Goal: Task Accomplishment & Management: Manage account settings

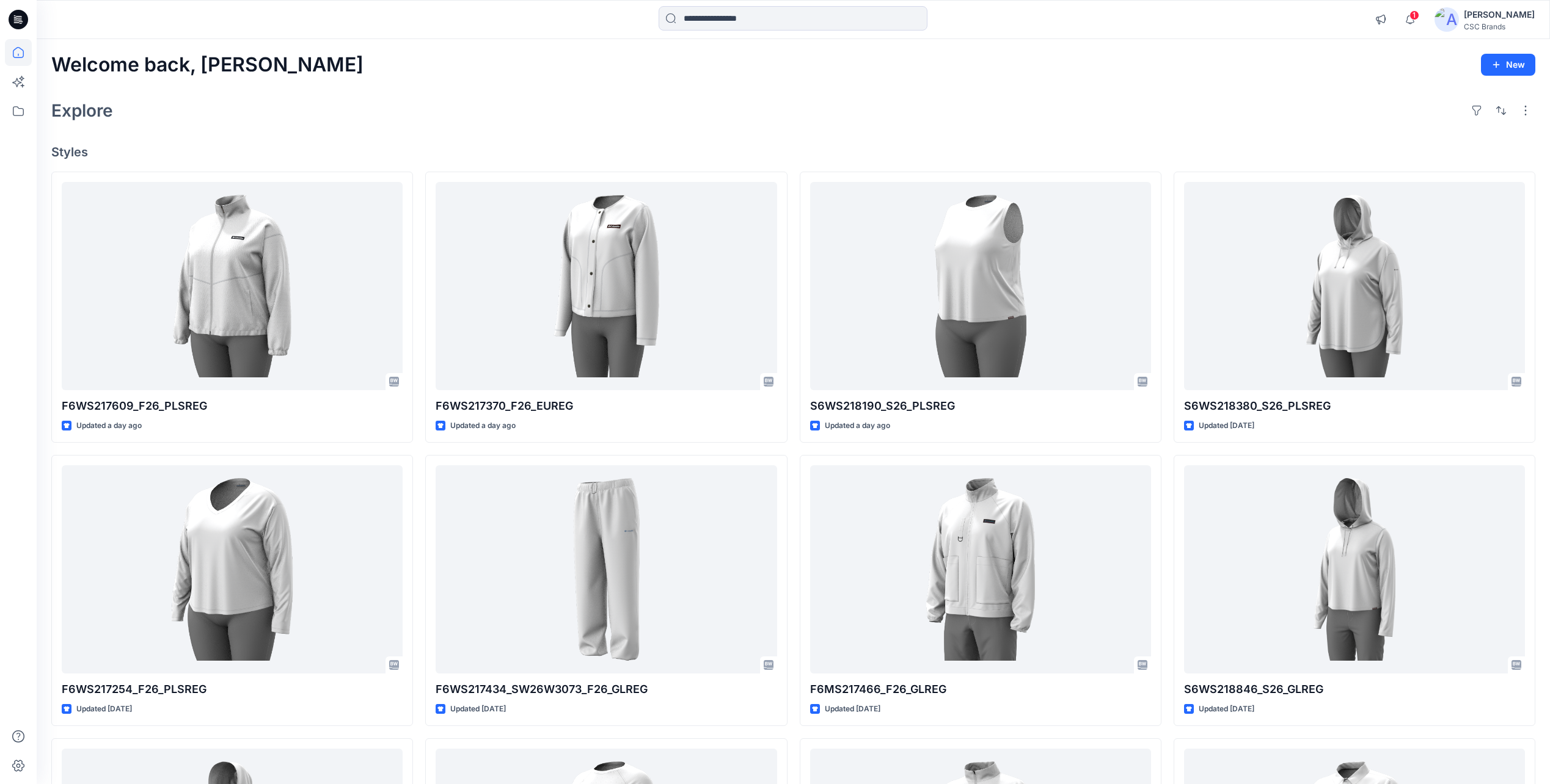
click at [22, 23] on icon at bounding box center [19, 19] width 19 height 19
click at [19, 89] on icon at bounding box center [18, 82] width 27 height 27
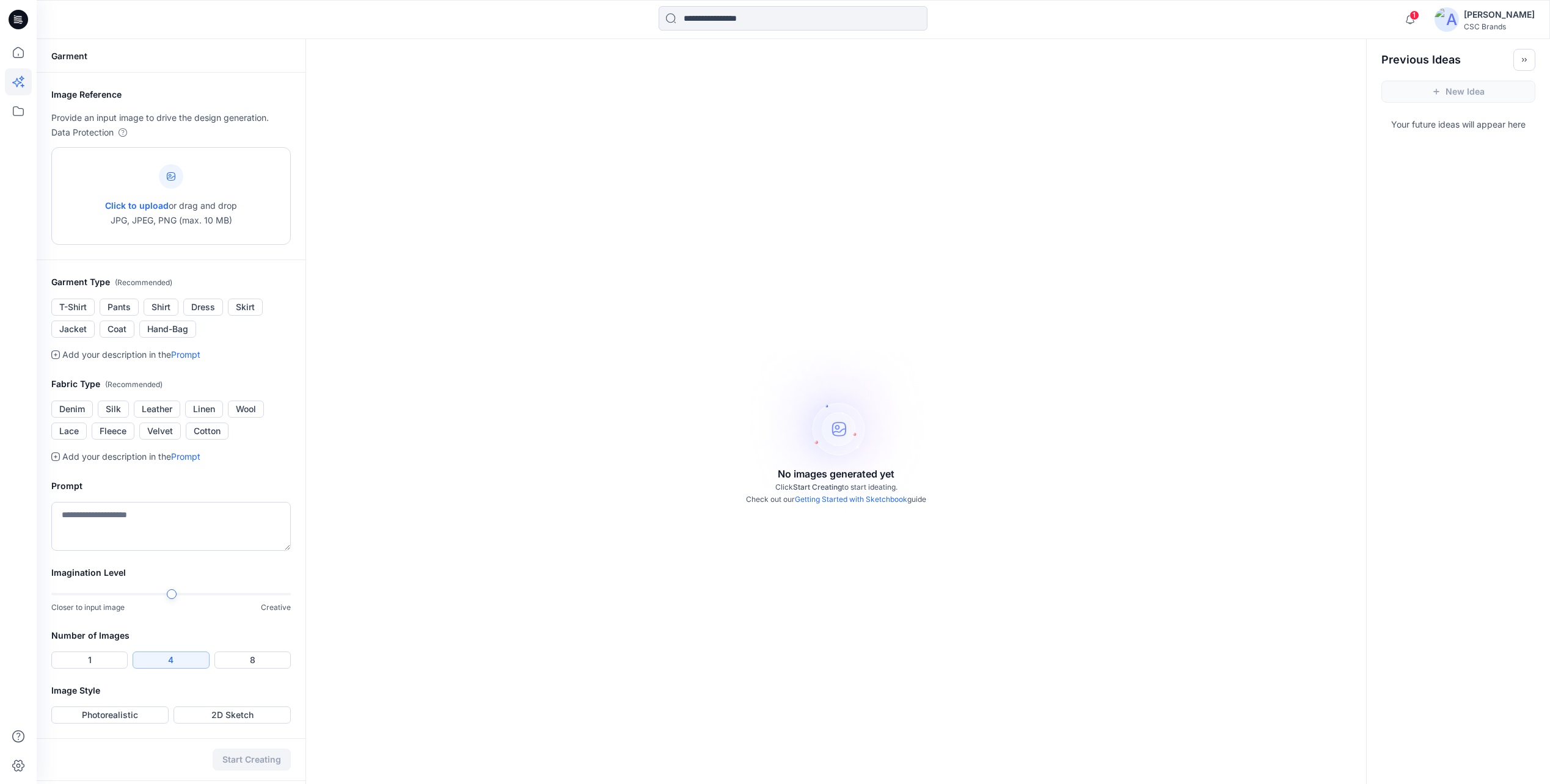
scroll to position [39, 0]
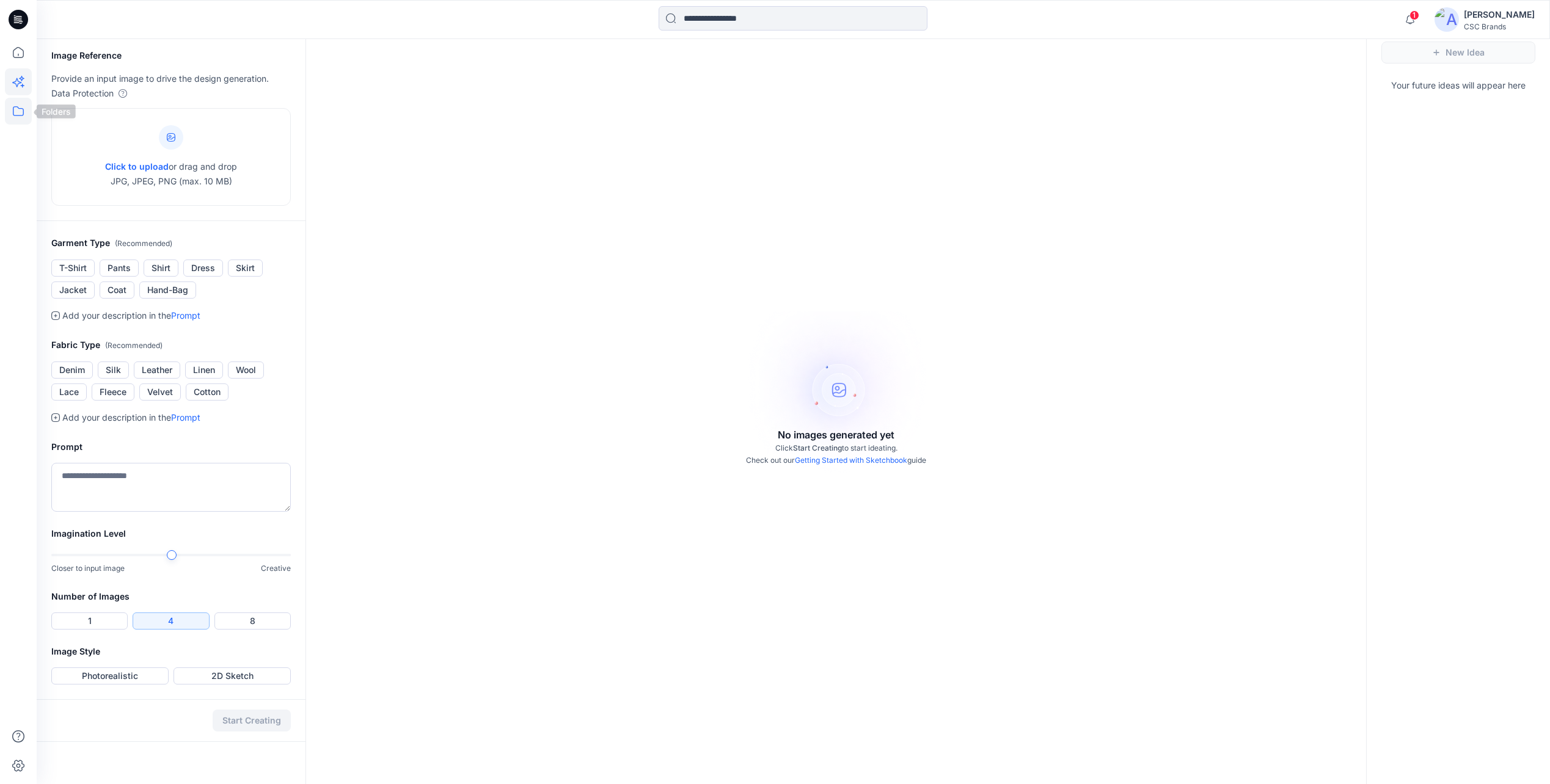
click at [19, 107] on icon at bounding box center [18, 111] width 27 height 27
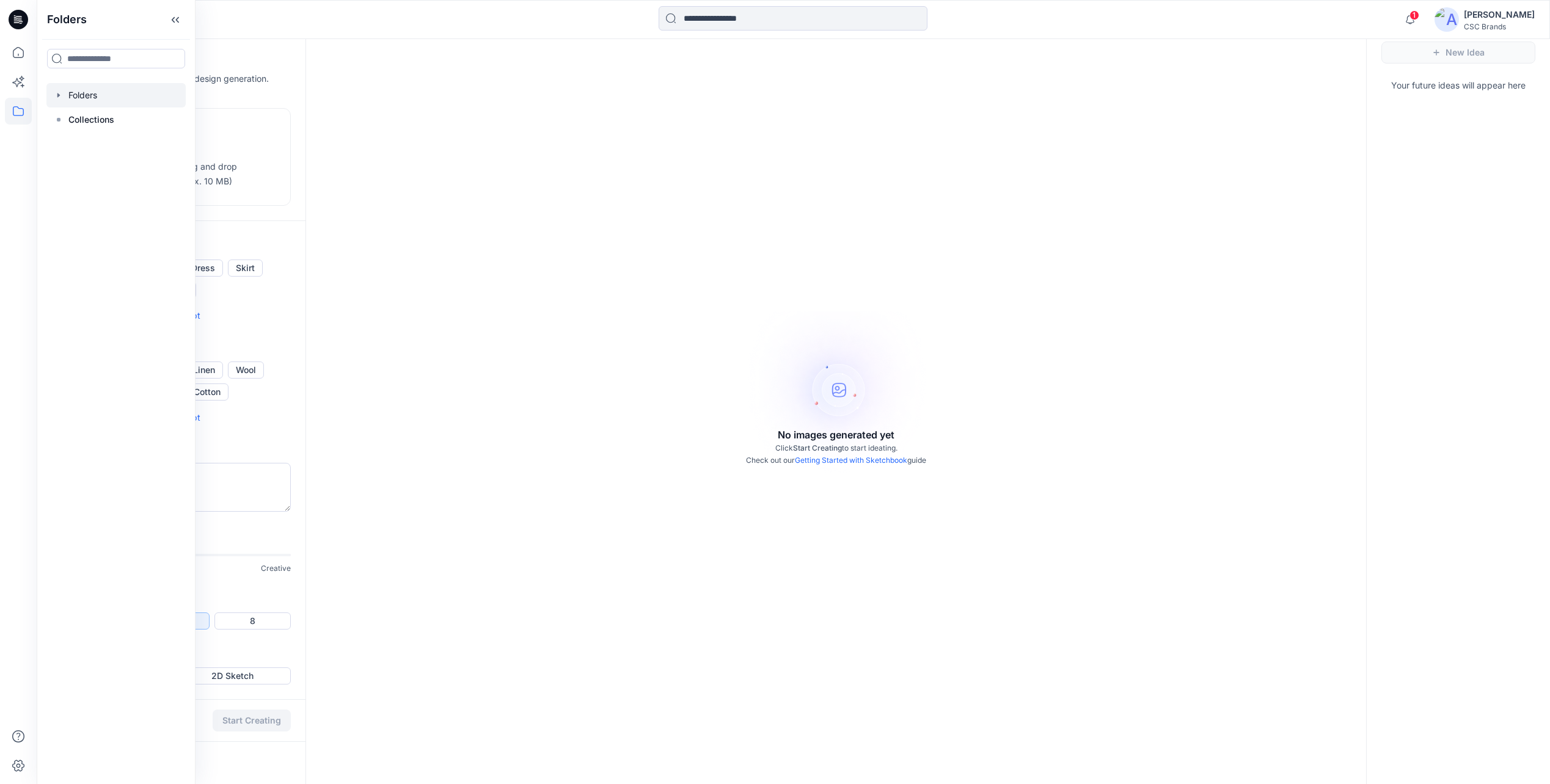
click at [96, 93] on div at bounding box center [116, 95] width 139 height 24
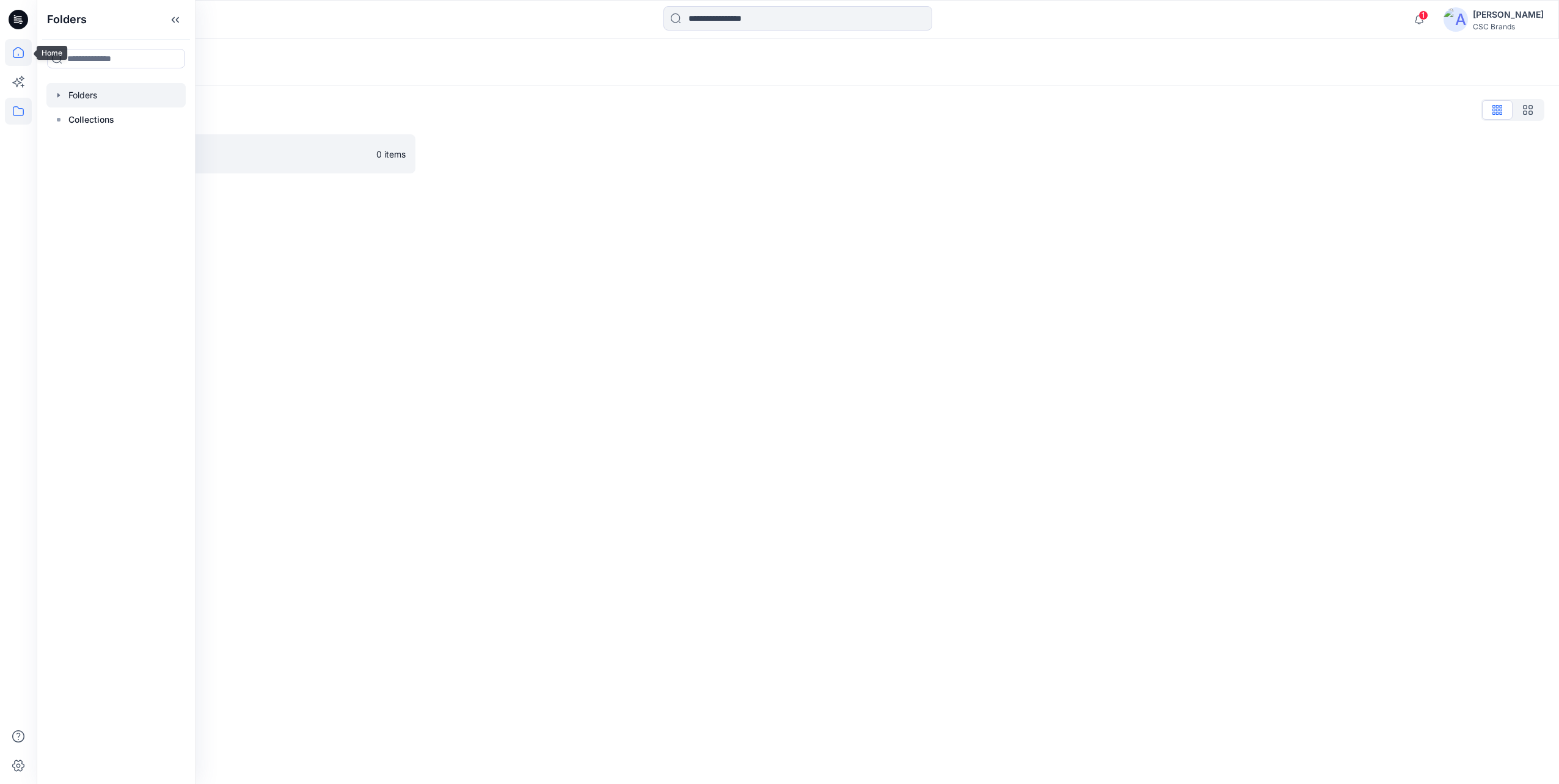
click at [29, 54] on icon at bounding box center [18, 52] width 27 height 27
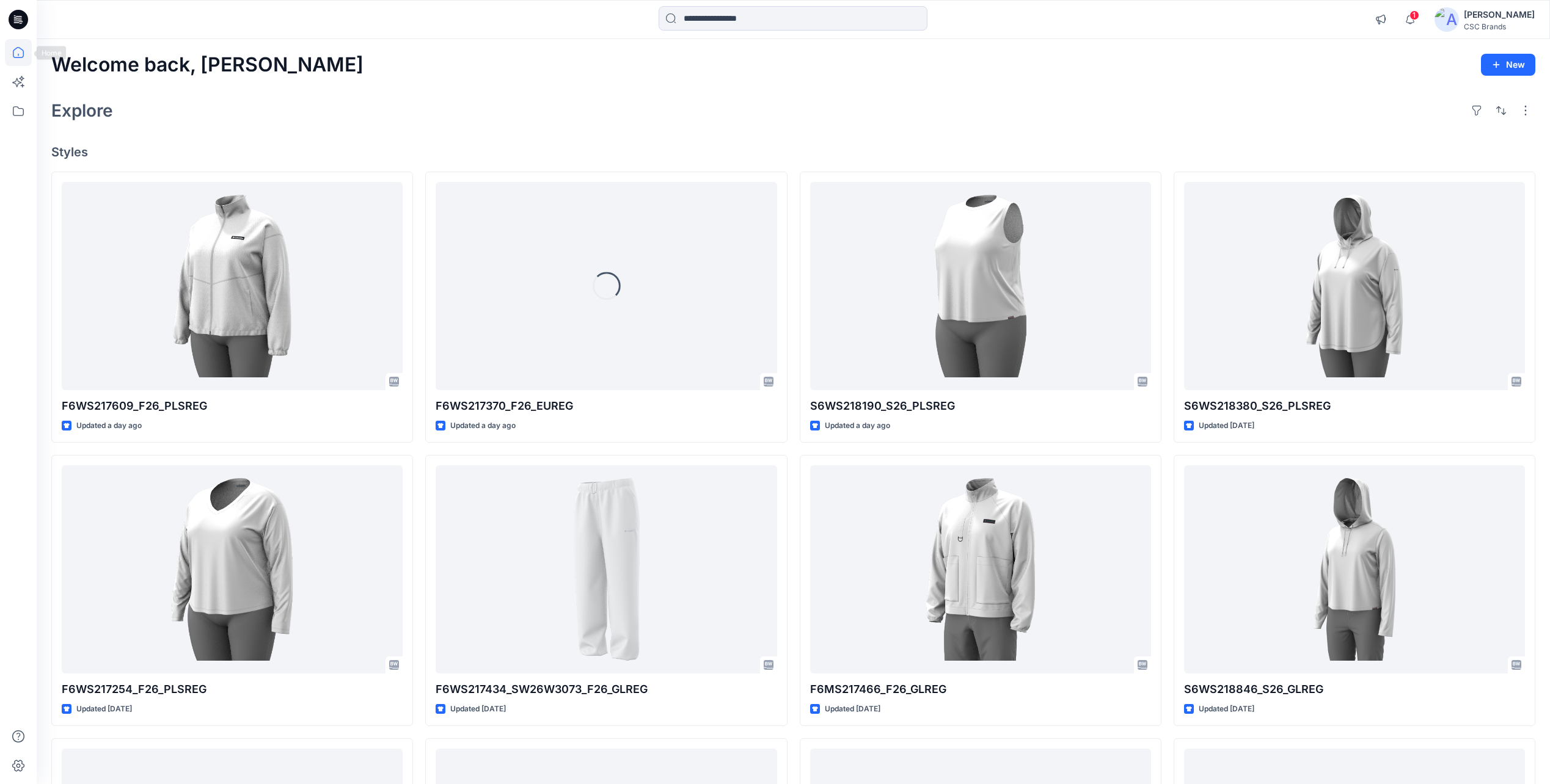
click at [23, 30] on icon at bounding box center [19, 19] width 19 height 39
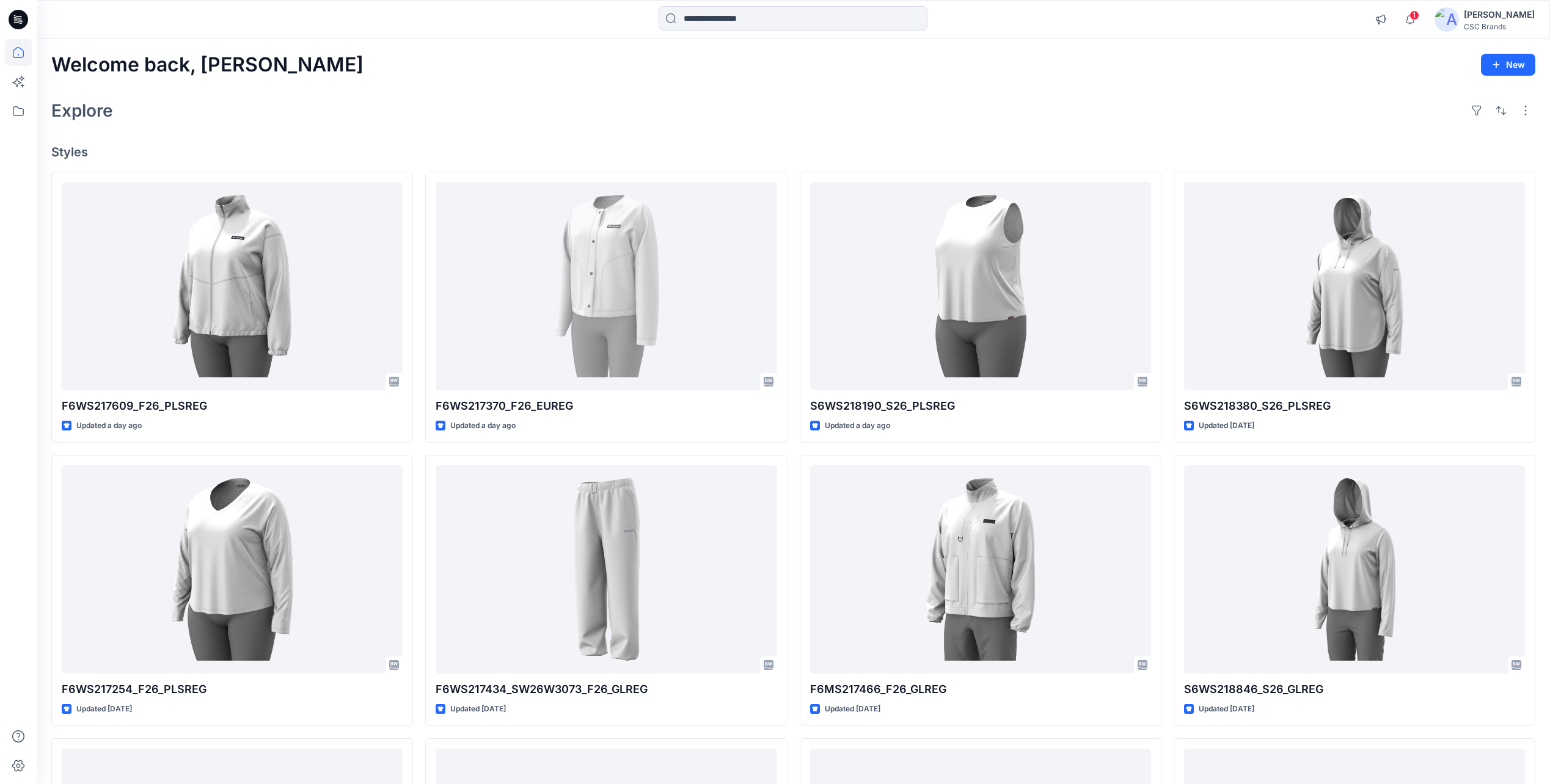
click at [21, 19] on icon at bounding box center [19, 19] width 19 height 19
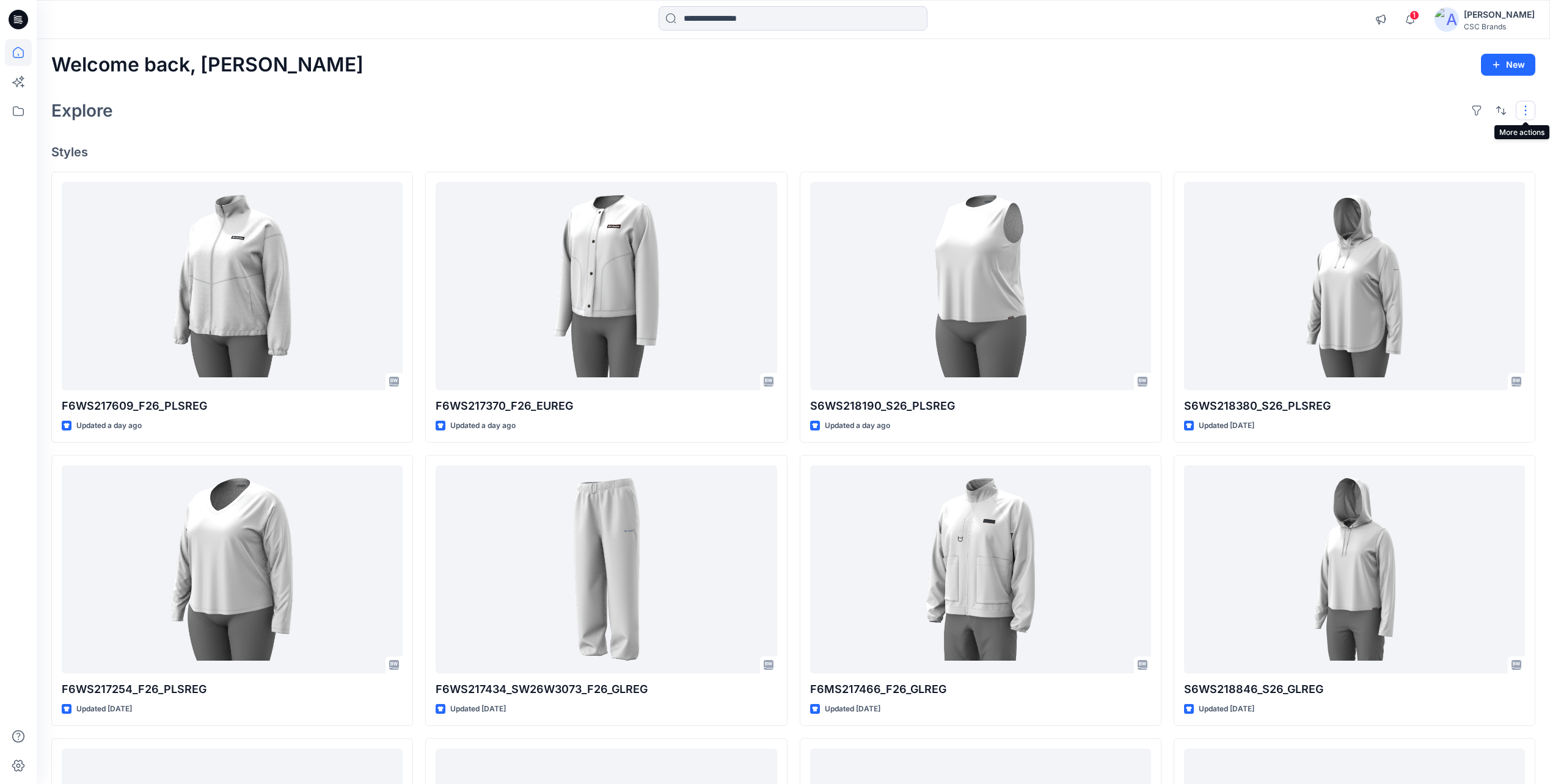
click at [1531, 107] on button "button" at bounding box center [1525, 111] width 19 height 19
click at [1476, 115] on button "button" at bounding box center [1476, 111] width 19 height 19
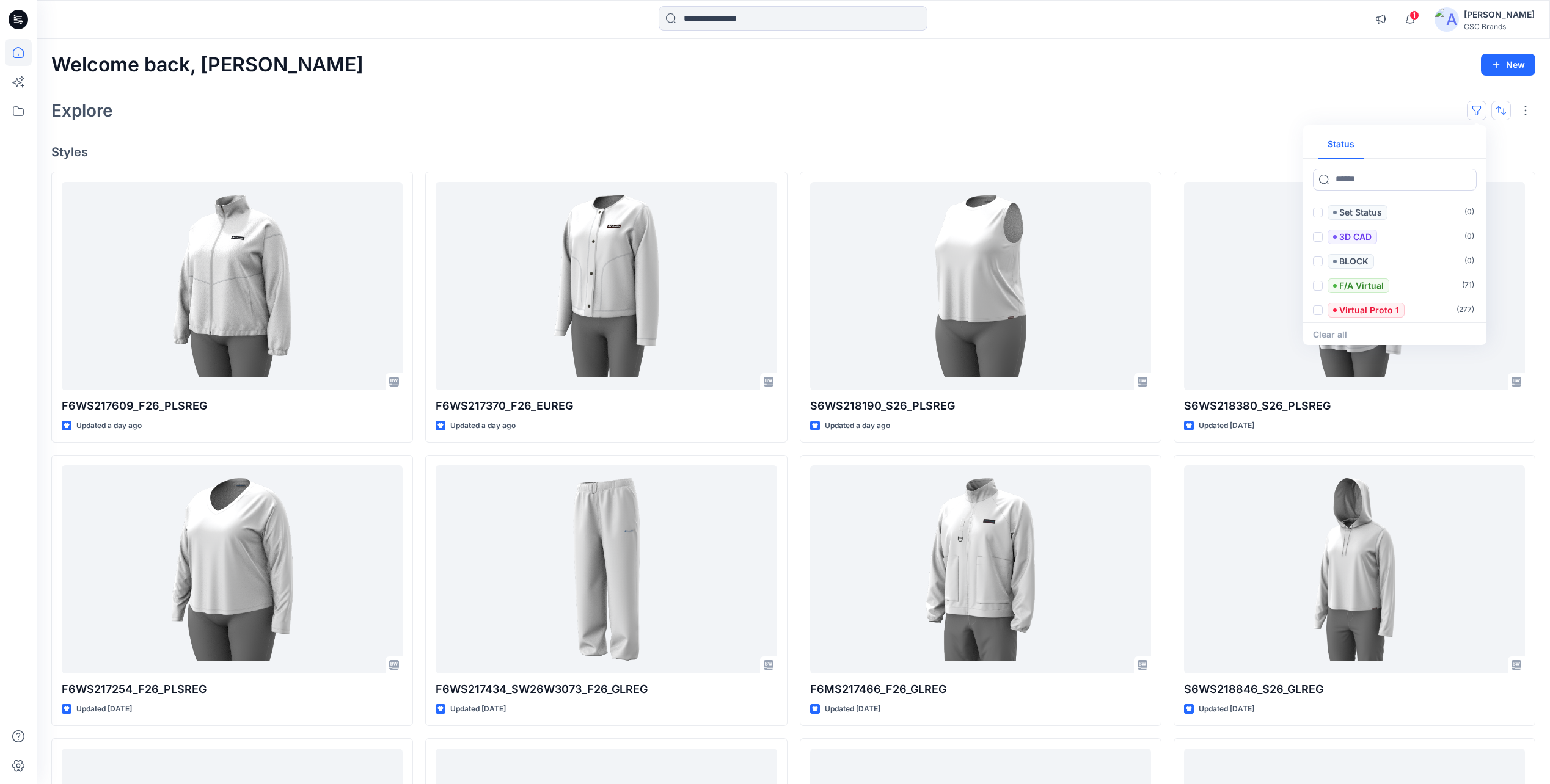
click at [1502, 114] on button "button" at bounding box center [1501, 111] width 19 height 19
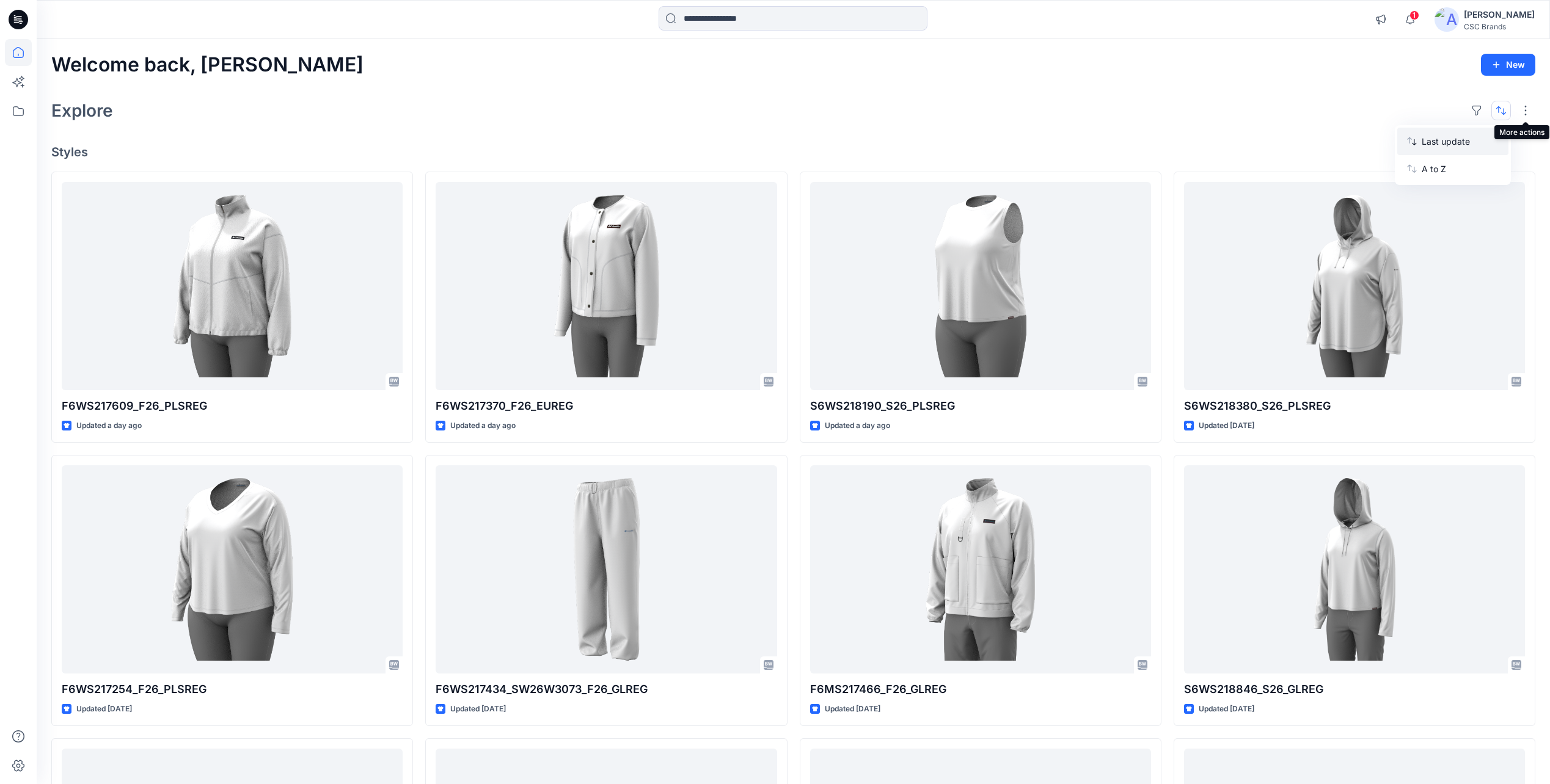
click at [1452, 141] on p "Last update" at bounding box center [1460, 141] width 77 height 13
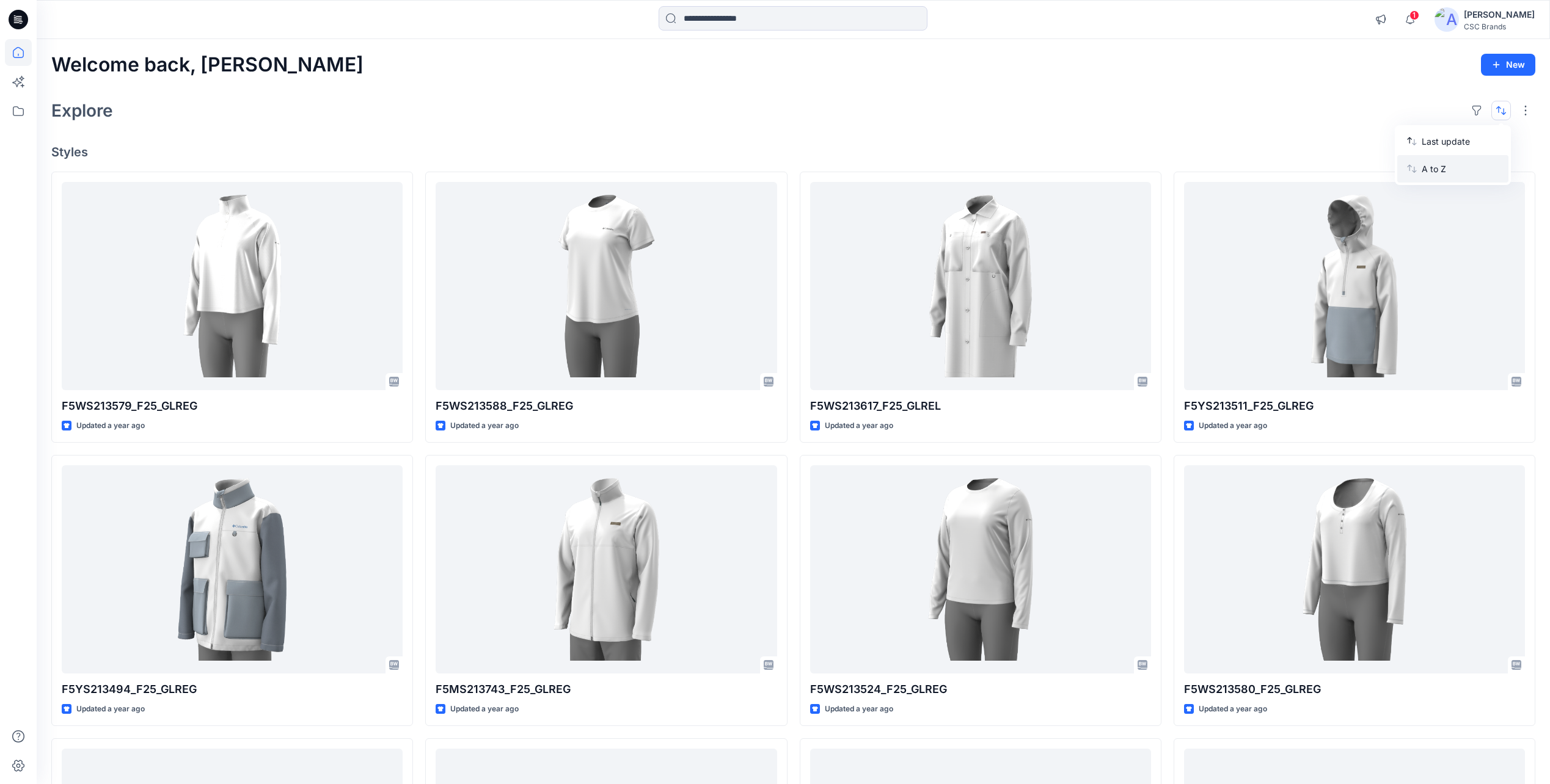
click at [1439, 167] on p "A to Z" at bounding box center [1460, 169] width 77 height 13
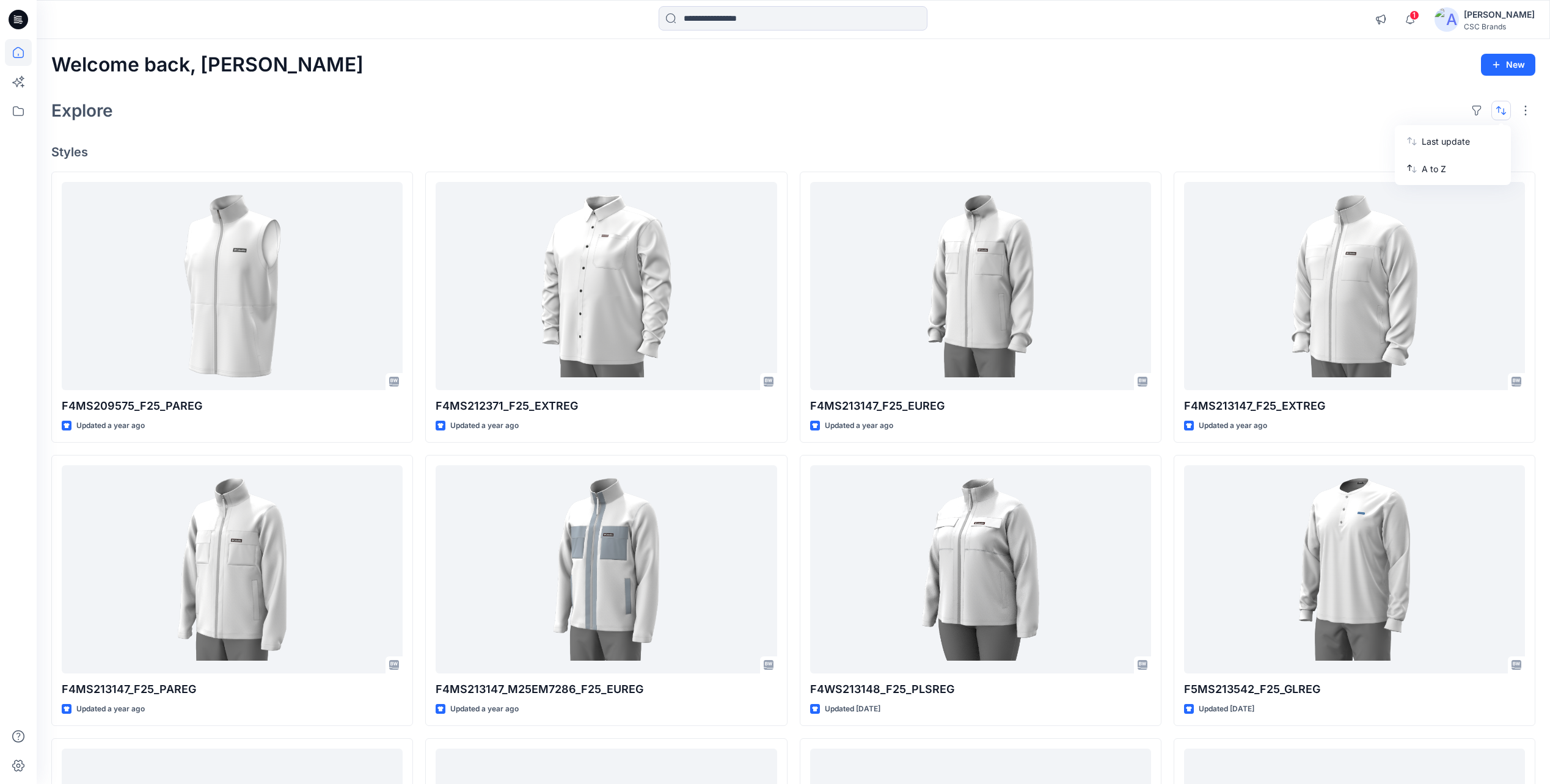
click at [16, 13] on icon at bounding box center [19, 19] width 19 height 19
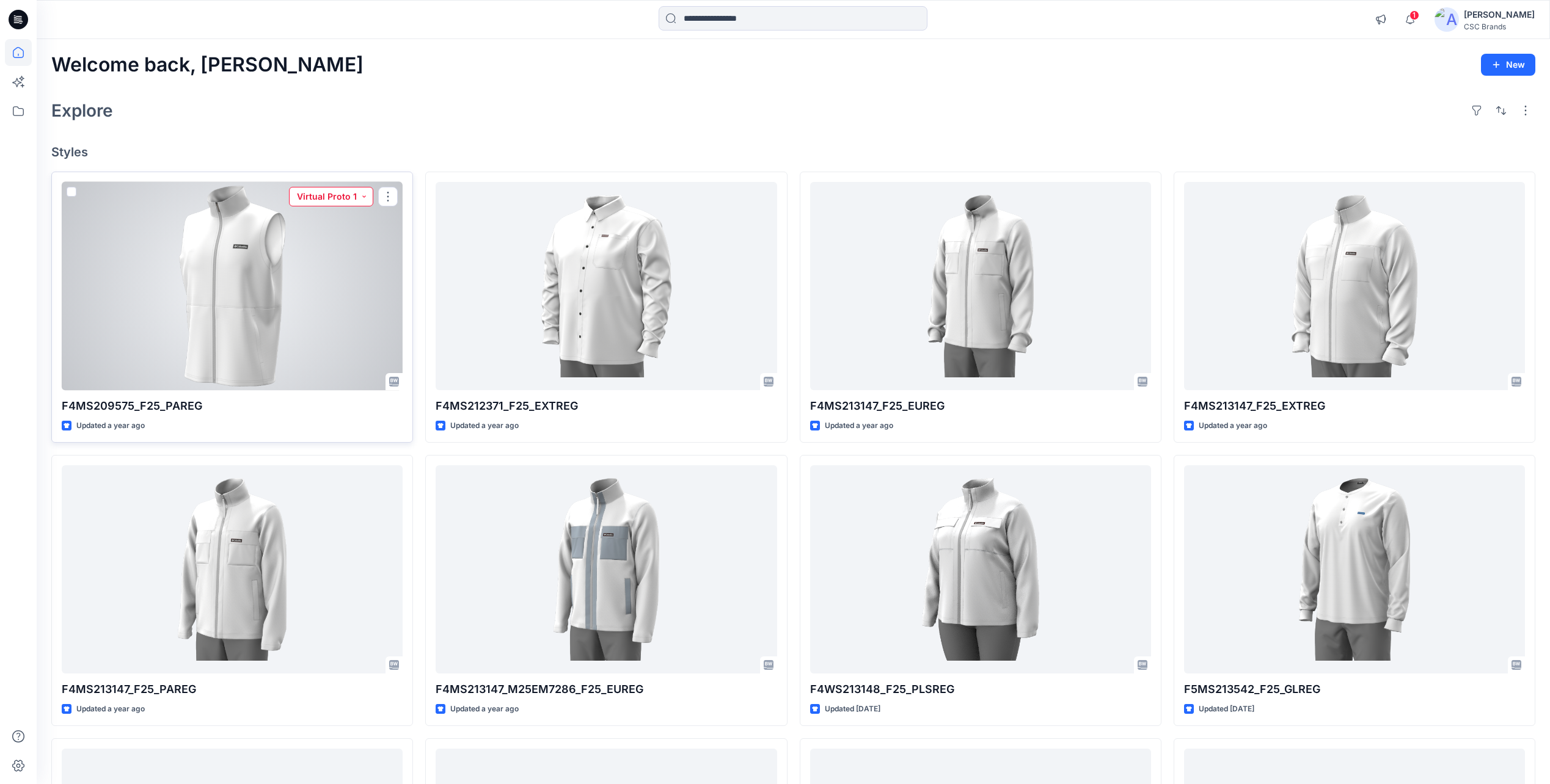
click at [363, 195] on button "Virtual Proto 1" at bounding box center [331, 196] width 84 height 19
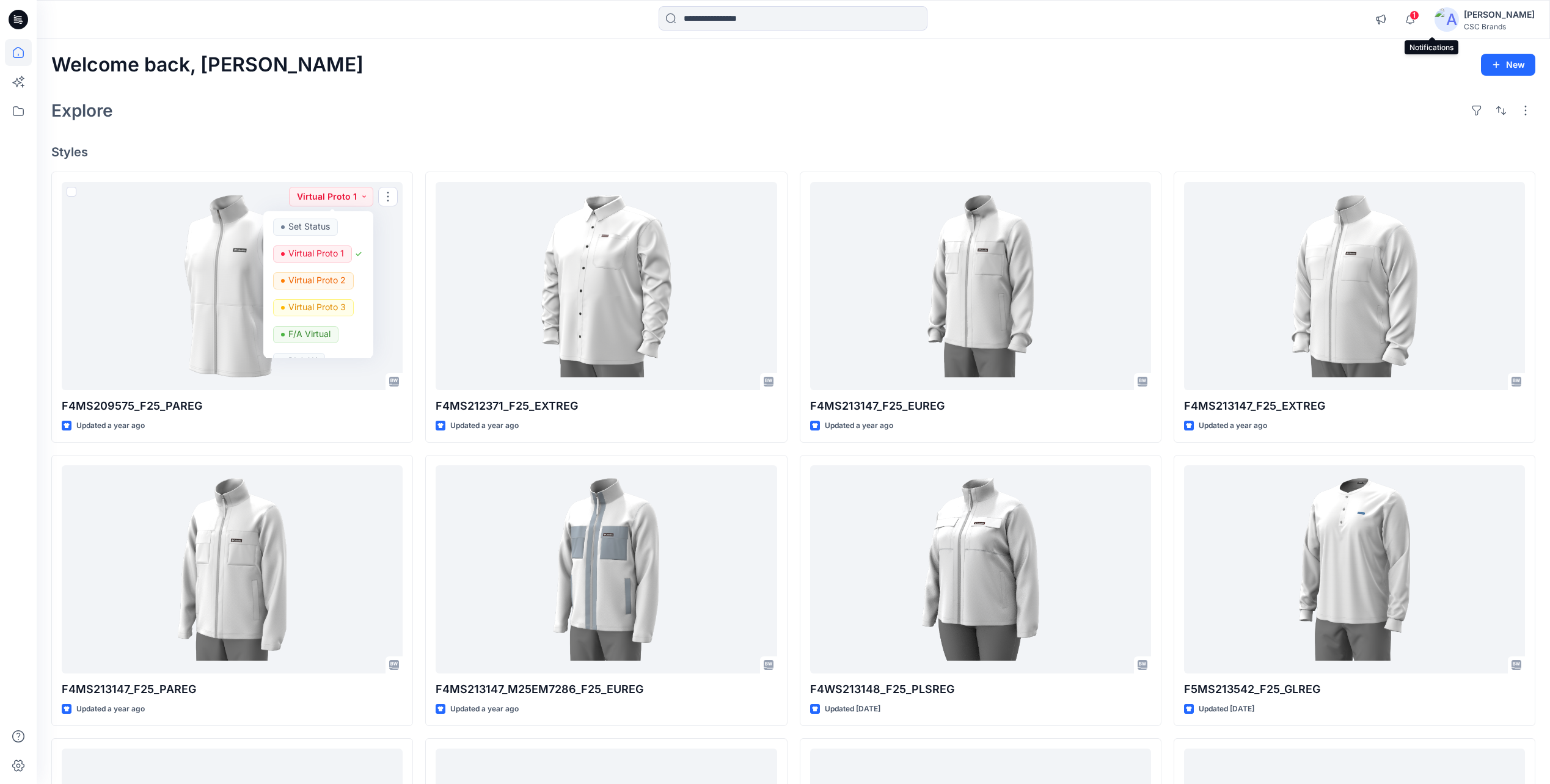
click at [1419, 19] on span "1" at bounding box center [1414, 15] width 10 height 10
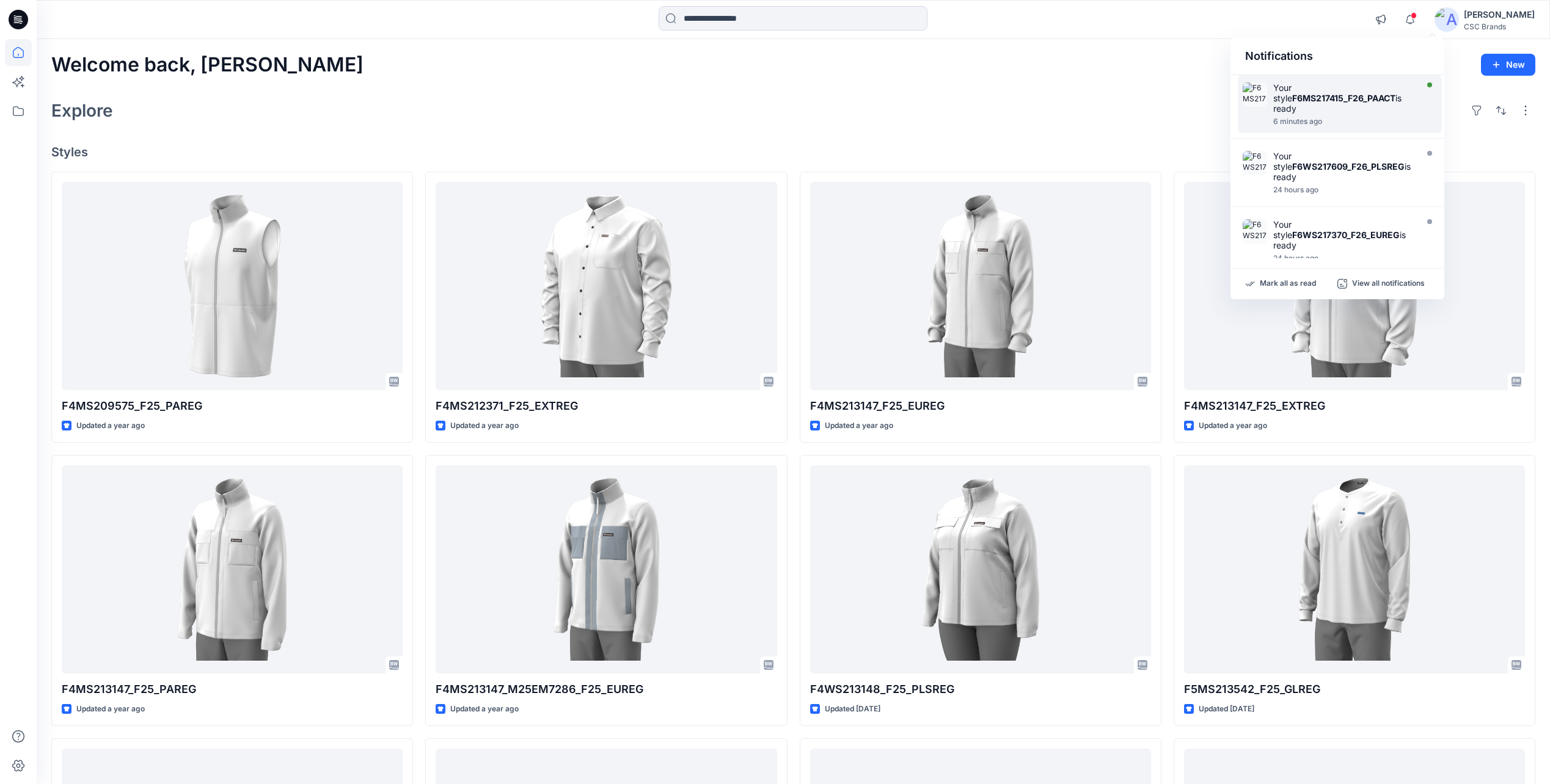
click at [1338, 97] on strong "F6MS217415_F26_PAACT" at bounding box center [1343, 98] width 103 height 10
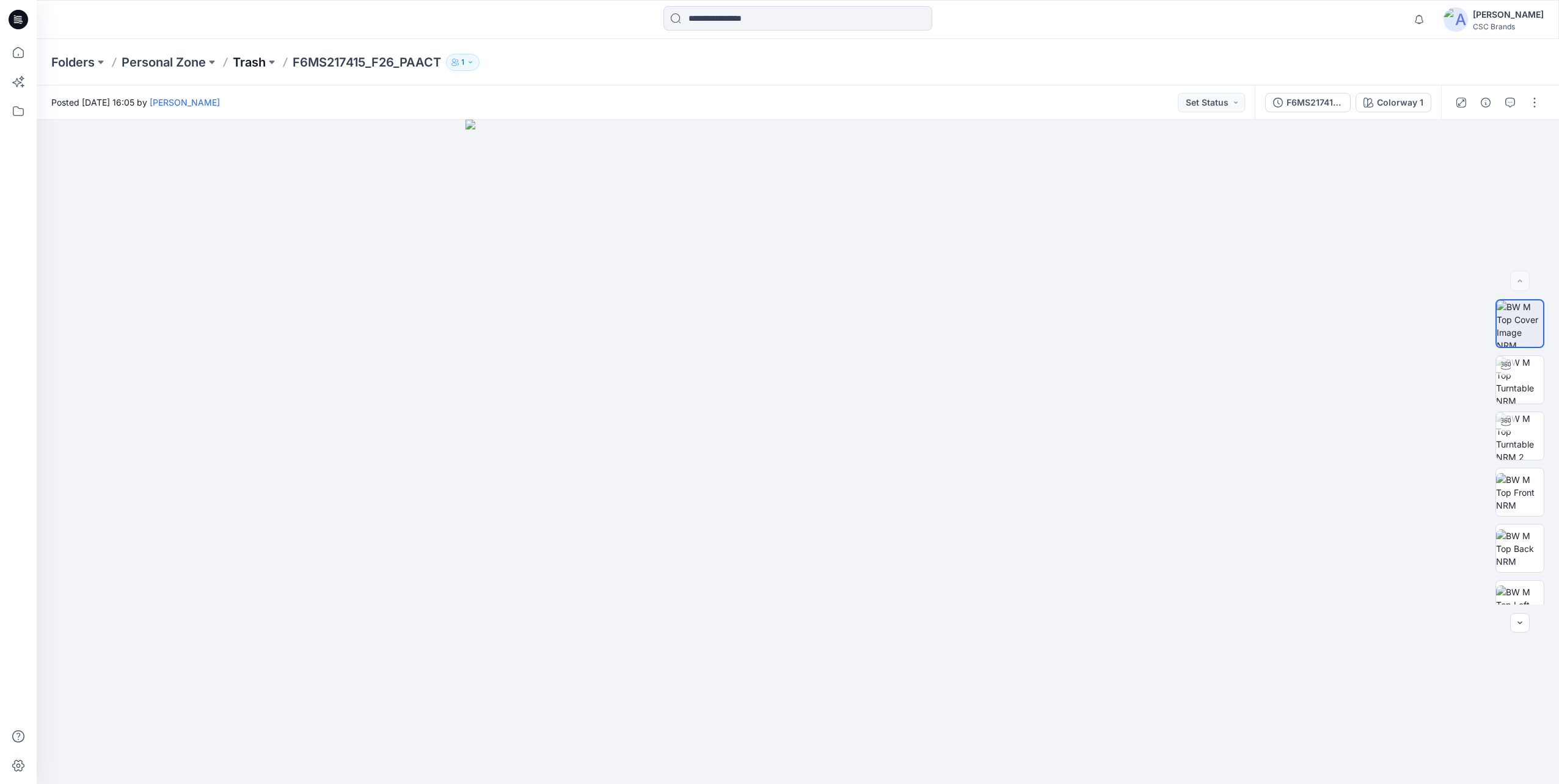
click at [245, 65] on p "Trash" at bounding box center [249, 62] width 33 height 17
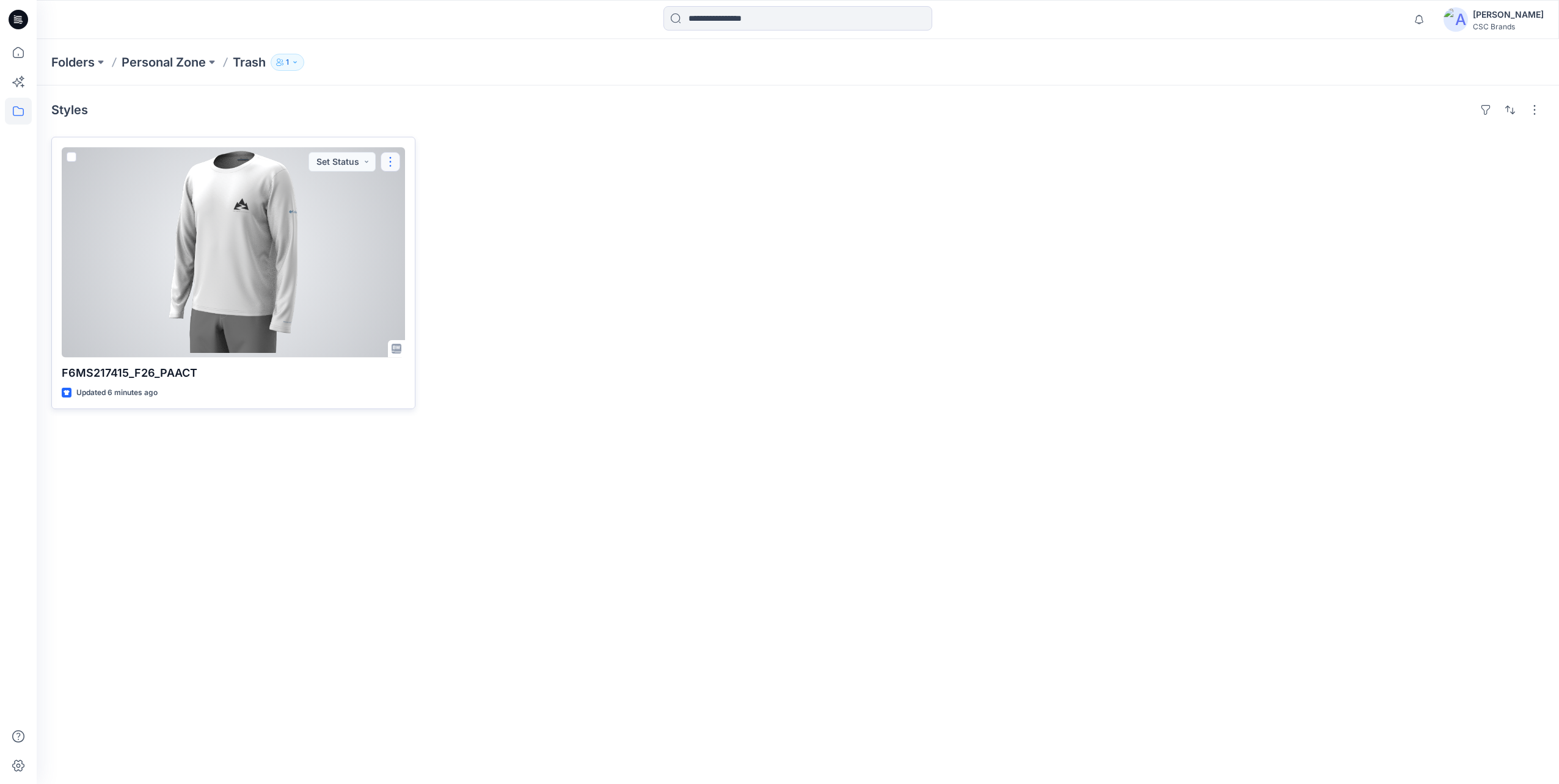
click at [385, 161] on button "button" at bounding box center [390, 161] width 19 height 19
click at [466, 195] on button "Edit" at bounding box center [448, 191] width 132 height 23
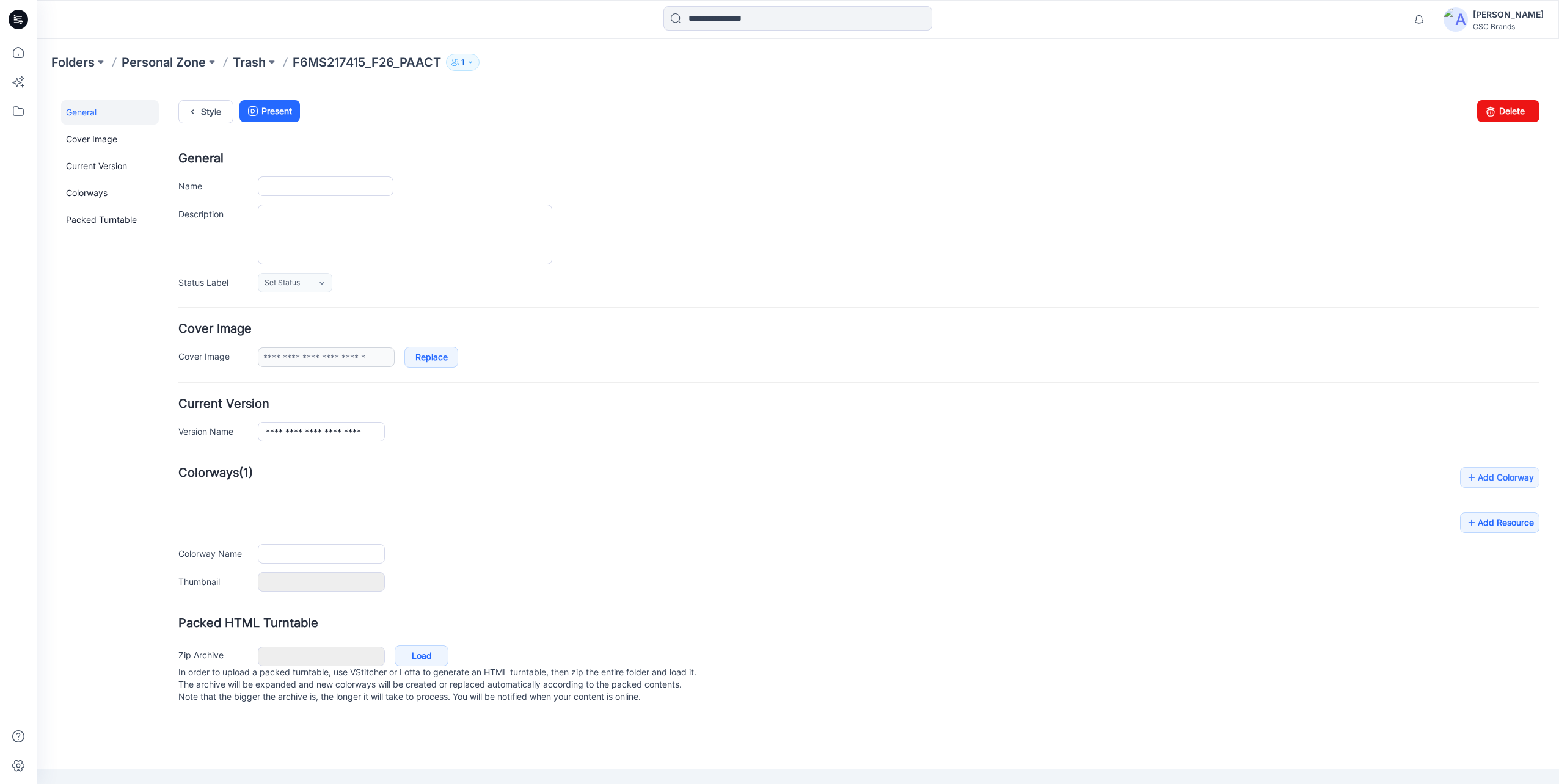
type input "**********"
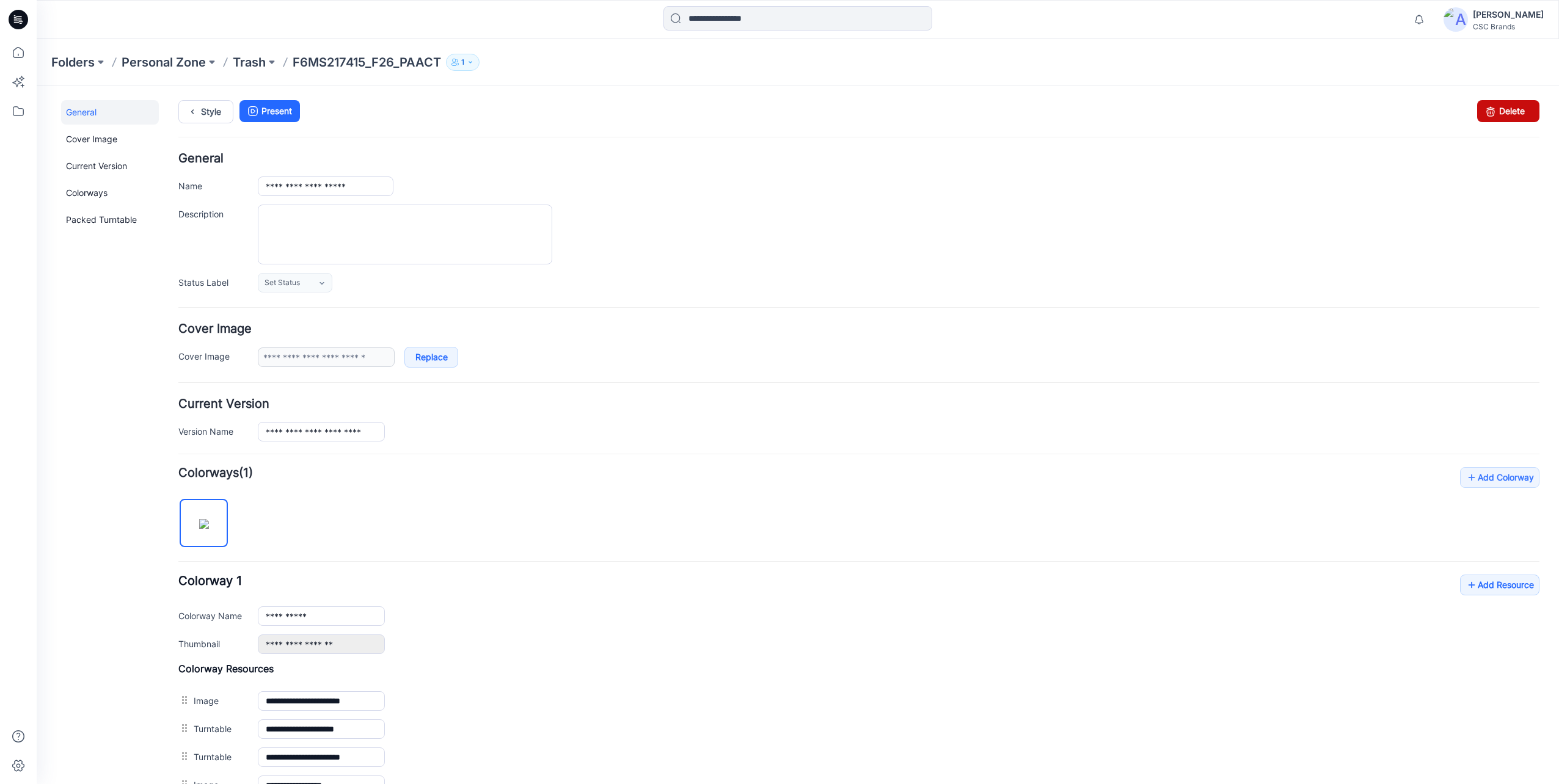
drag, startPoint x: 1493, startPoint y: 109, endPoint x: 872, endPoint y: 119, distance: 621.1
click at [1493, 109] on link "Delete" at bounding box center [1508, 111] width 62 height 22
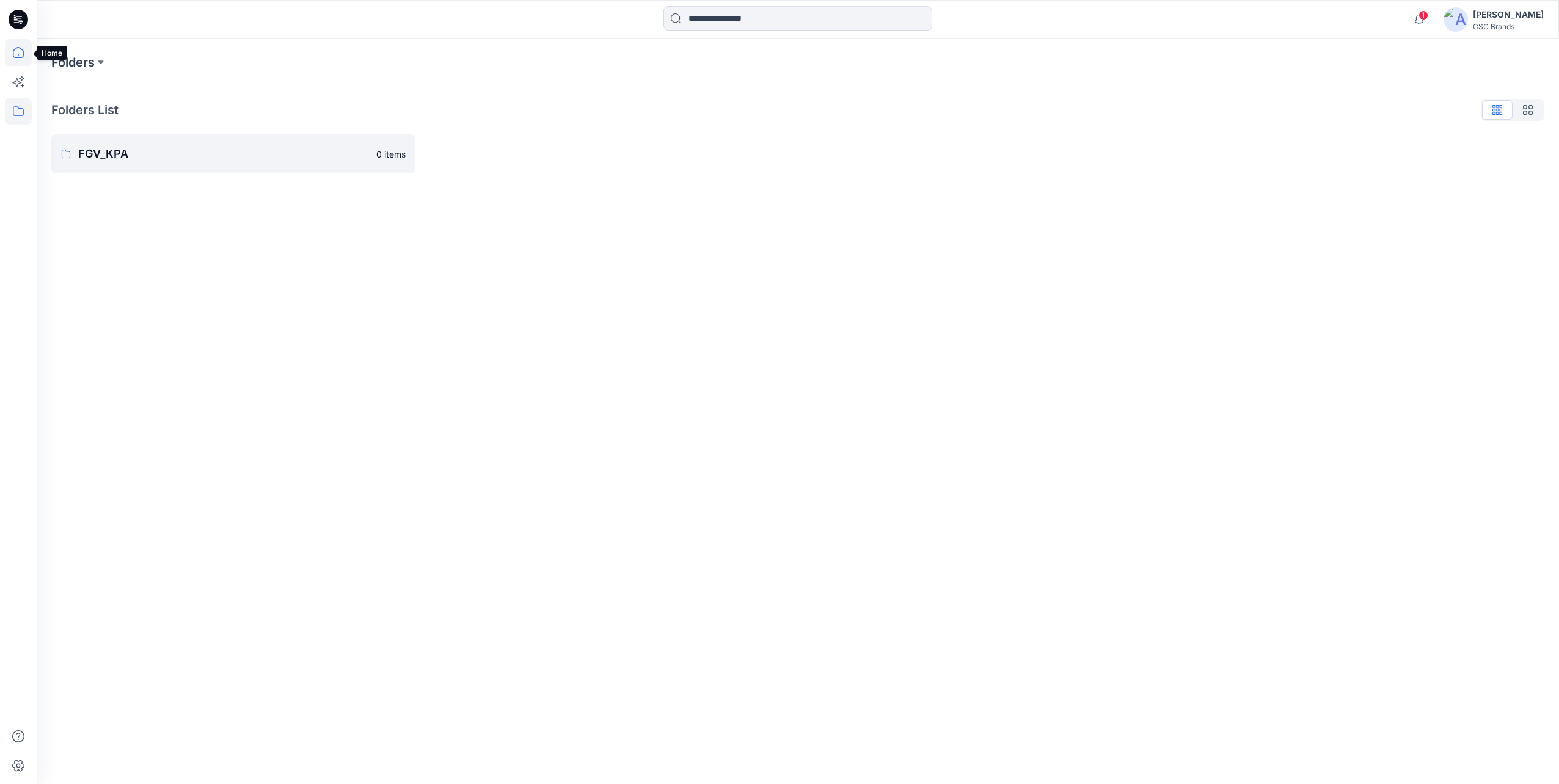
click at [16, 49] on icon at bounding box center [18, 52] width 27 height 27
